Goal: Task Accomplishment & Management: Use online tool/utility

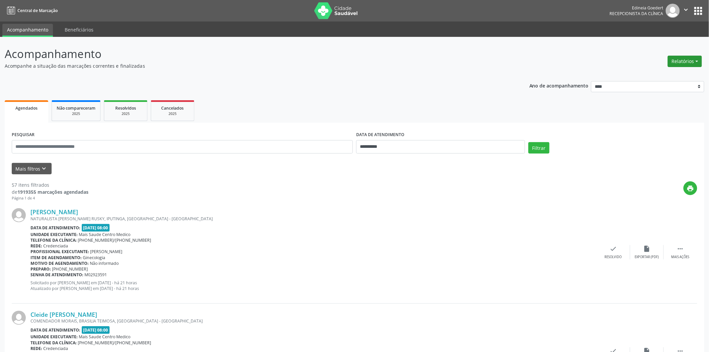
click at [699, 60] on button "Relatórios" at bounding box center [684, 61] width 34 height 11
click at [652, 74] on link "Agendamentos" at bounding box center [666, 75] width 72 height 9
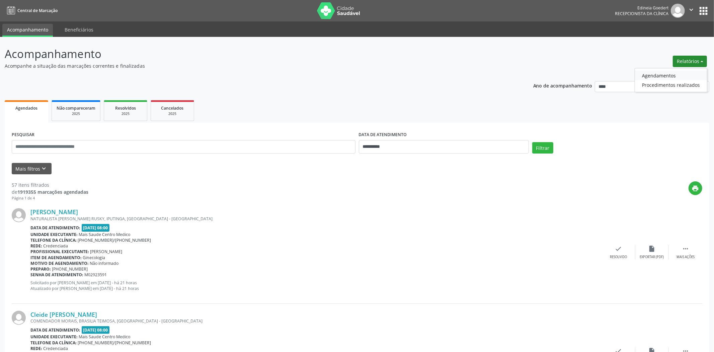
select select "*"
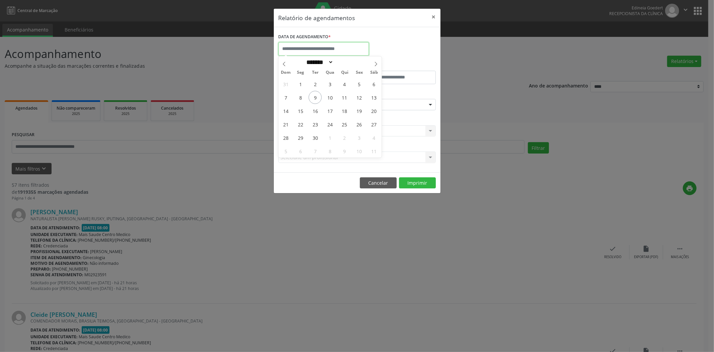
click at [320, 48] on input "text" at bounding box center [324, 48] width 90 height 13
click at [315, 97] on span "9" at bounding box center [315, 97] width 13 height 13
type input "**********"
click at [315, 97] on span "9" at bounding box center [315, 97] width 13 height 13
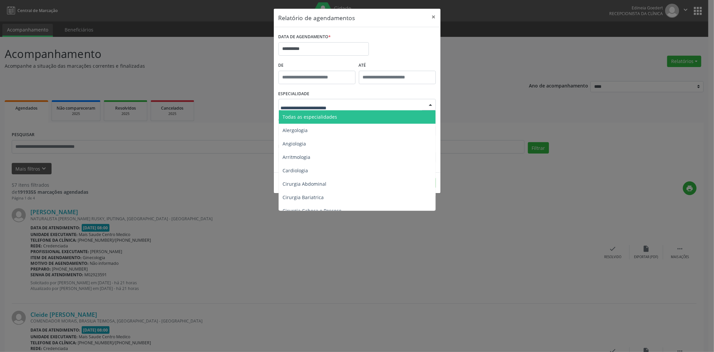
click at [319, 117] on span "Todas as especialidades" at bounding box center [310, 117] width 55 height 6
